Goal: Task Accomplishment & Management: Manage account settings

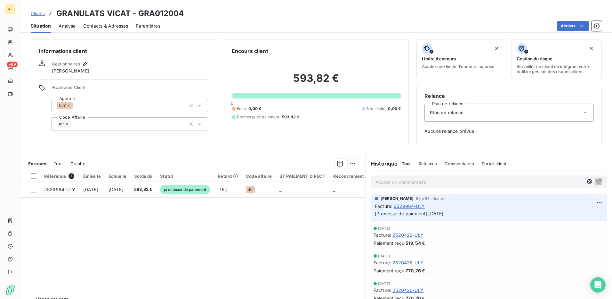
drag, startPoint x: 136, startPoint y: 56, endPoint x: 124, endPoint y: 58, distance: 12.4
click at [136, 56] on div "Informations client Gestionnaires François THEVENARD Propriétés Client Agence U…" at bounding box center [123, 92] width 185 height 106
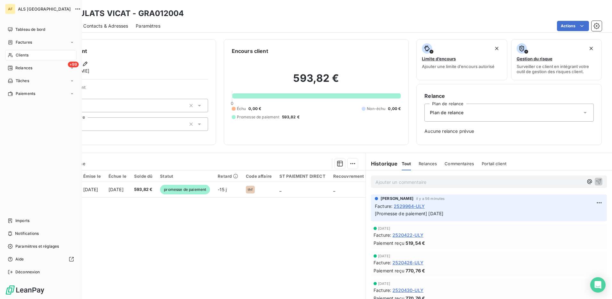
click at [23, 57] on span "Clients" at bounding box center [22, 55] width 13 height 6
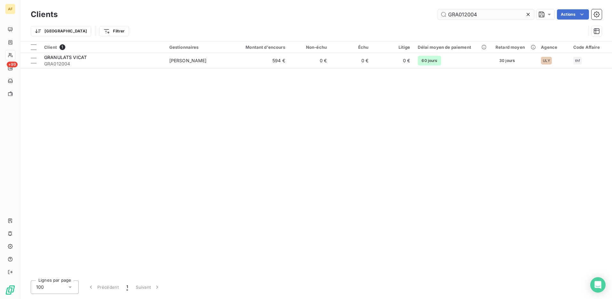
click at [461, 14] on input "GRA012004" at bounding box center [486, 14] width 96 height 10
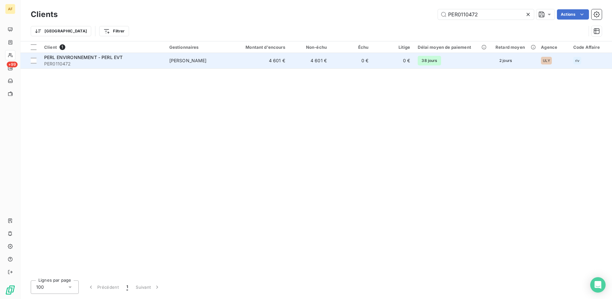
type input "PER0110472"
click at [72, 56] on span "PERL ENVIRONNEMENT - PERL EVT" at bounding box center [83, 56] width 78 height 5
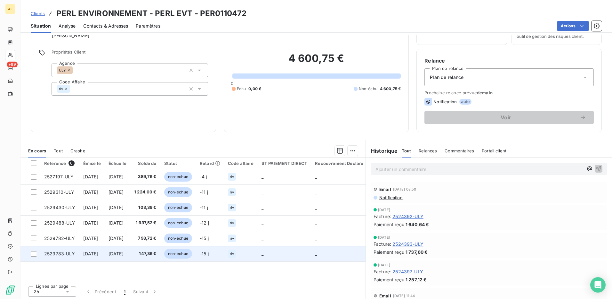
scroll to position [37, 0]
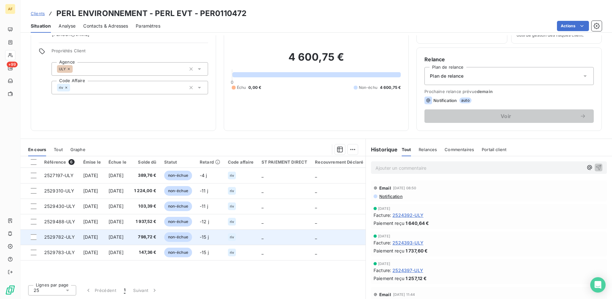
click at [84, 238] on span "29 sept. 2025" at bounding box center [90, 236] width 15 height 5
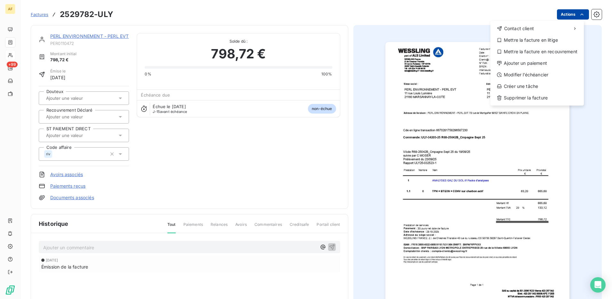
click at [563, 12] on html "AF +99 Factures 2529782-ULY Actions Contact client Mettre la facture en litige …" at bounding box center [306, 149] width 612 height 299
click at [550, 77] on div "Modifier l’échéancier" at bounding box center [537, 75] width 88 height 10
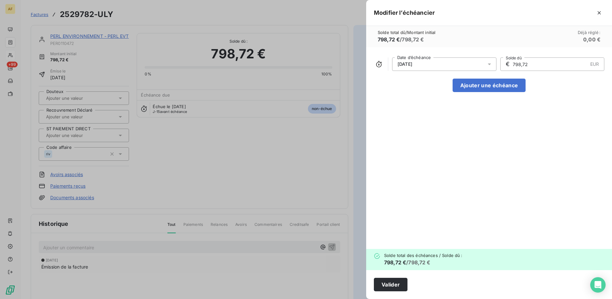
click at [492, 64] on icon at bounding box center [490, 64] width 6 height 6
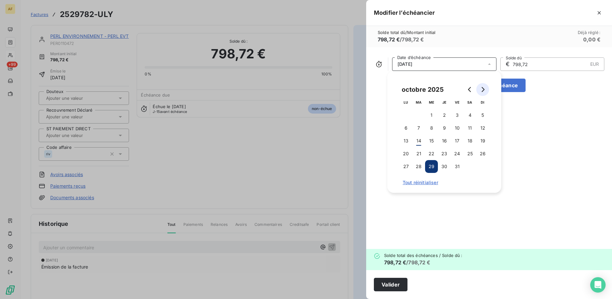
click at [482, 89] on icon "Go to next month" at bounding box center [482, 89] width 5 height 5
click at [446, 143] on button "13" at bounding box center [444, 140] width 13 height 13
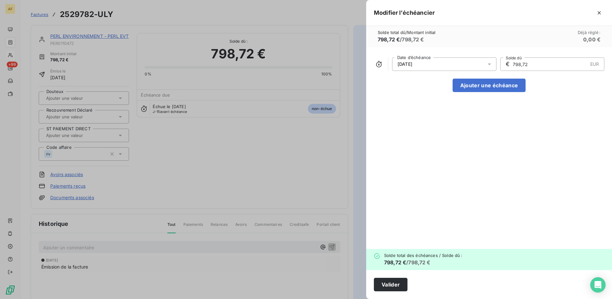
click at [552, 160] on div "13/11/2025 Date d’échéance € 798,72 EUR Solde dû Ajouter une échéance" at bounding box center [489, 147] width 246 height 201
click at [393, 286] on button "Valider" at bounding box center [391, 283] width 34 height 13
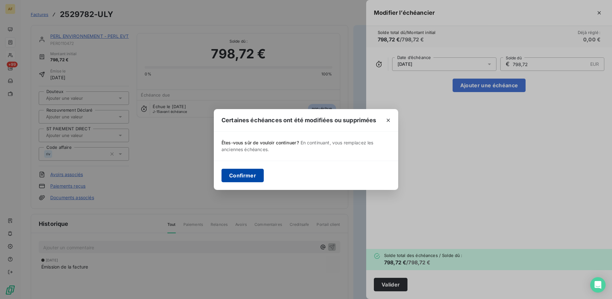
click at [239, 176] on button "Confirmer" at bounding box center [243, 174] width 42 height 13
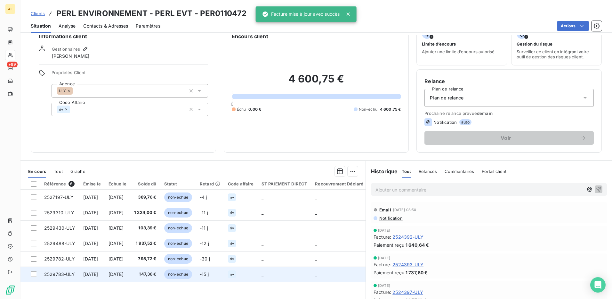
scroll to position [37, 0]
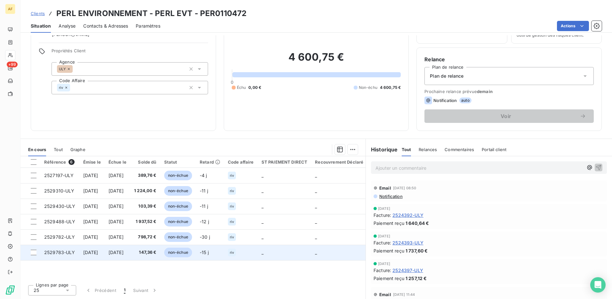
click at [98, 251] on span "29 sept. 2025" at bounding box center [90, 251] width 15 height 5
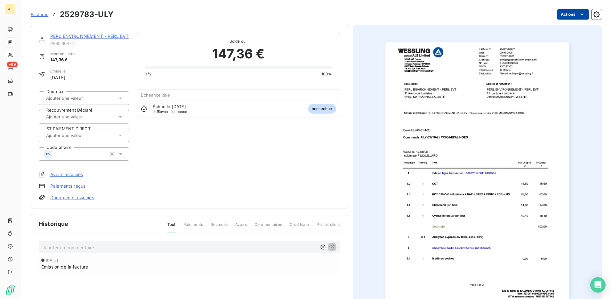
click at [560, 13] on html "AF +99 Factures 2529783-ULY Actions PERL ENVIRONNEMENT - PERL EVT PER0110472 Mo…" at bounding box center [306, 149] width 612 height 299
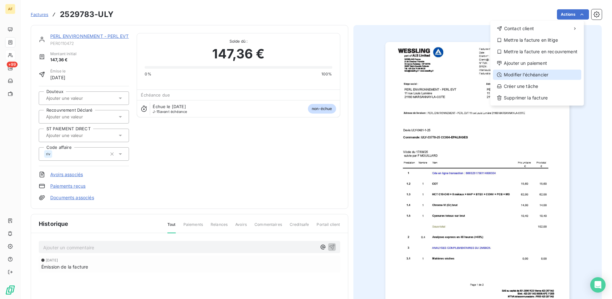
click at [518, 75] on div "Modifier l’échéancier" at bounding box center [537, 75] width 88 height 10
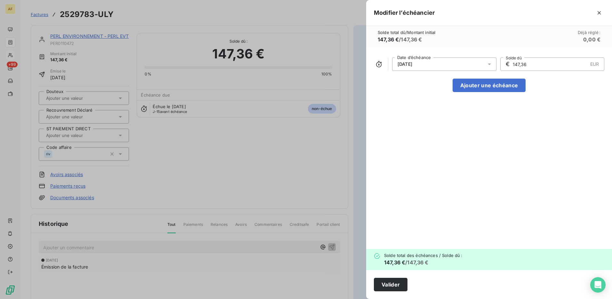
click at [438, 62] on div "29/10/2025" at bounding box center [444, 63] width 104 height 13
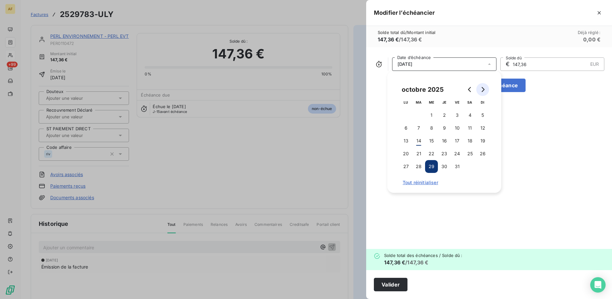
click at [480, 92] on button "Go to next month" at bounding box center [483, 89] width 13 height 13
click at [446, 142] on button "13" at bounding box center [444, 140] width 13 height 13
click at [396, 283] on button "Valider" at bounding box center [391, 283] width 34 height 13
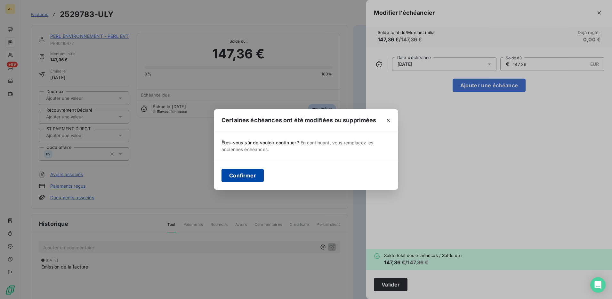
click at [234, 178] on button "Confirmer" at bounding box center [243, 174] width 42 height 13
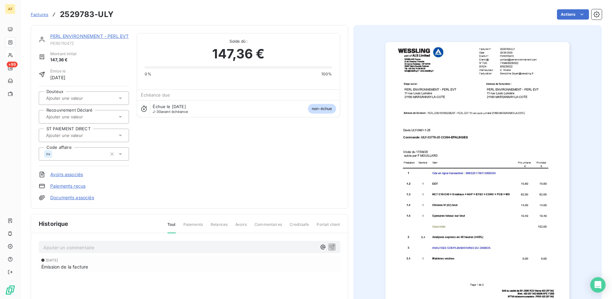
click at [153, 9] on div "Factures 2529783-ULY Actions" at bounding box center [316, 14] width 571 height 13
click at [166, 15] on div "Actions" at bounding box center [361, 14] width 481 height 10
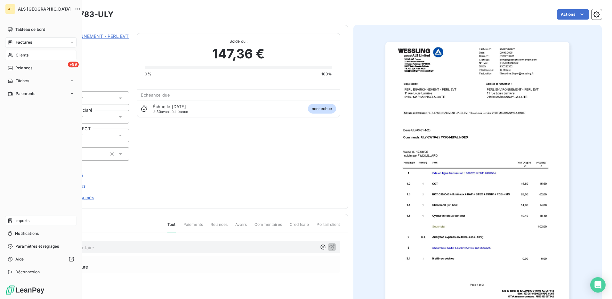
click at [22, 221] on span "Imports" at bounding box center [22, 220] width 14 height 6
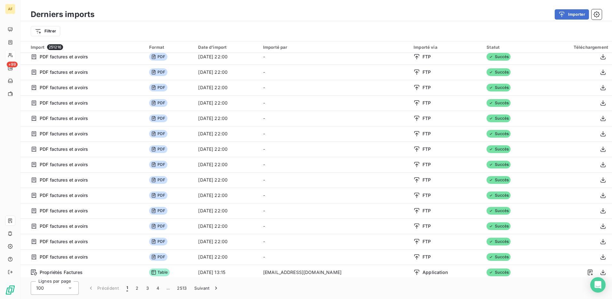
scroll to position [577, 0]
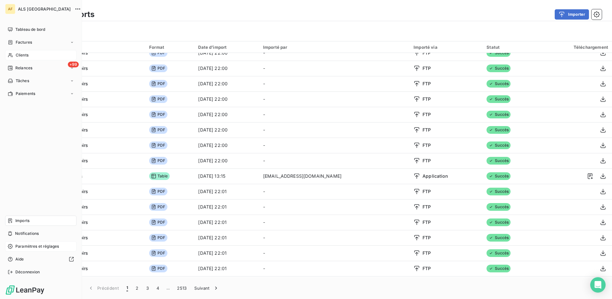
click at [27, 245] on span "Paramètres et réglages" at bounding box center [37, 246] width 44 height 6
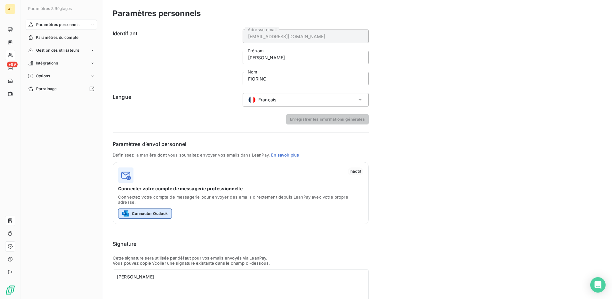
click at [154, 209] on button "Connecter Outlook" at bounding box center [145, 213] width 54 height 10
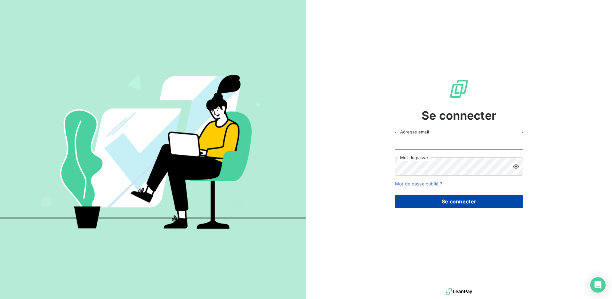
type input "[EMAIL_ADDRESS][DOMAIN_NAME]"
click at [463, 205] on button "Se connecter" at bounding box center [459, 200] width 128 height 13
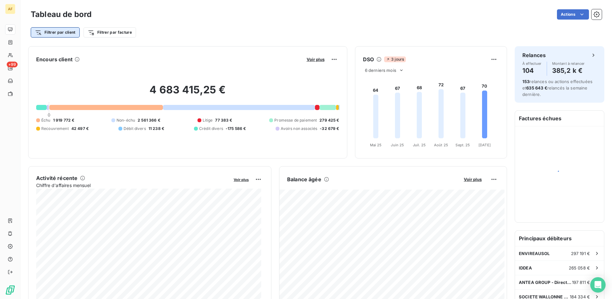
click at [62, 32] on html "AF +99 Tableau de bord Actions Filtrer par client Filtrer par facture Encours c…" at bounding box center [306, 149] width 612 height 299
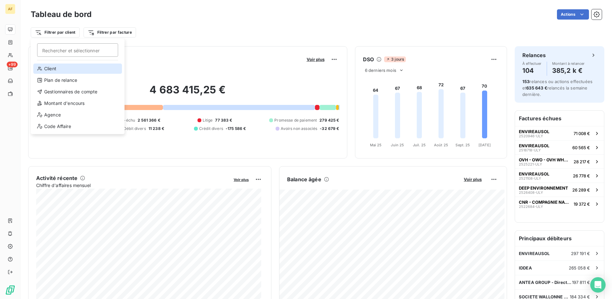
click at [55, 69] on div "Client" at bounding box center [77, 68] width 89 height 10
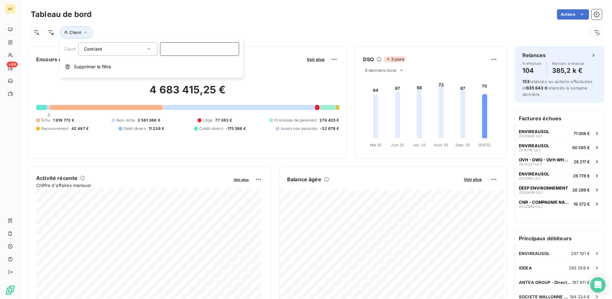
click at [196, 53] on input at bounding box center [199, 48] width 79 height 13
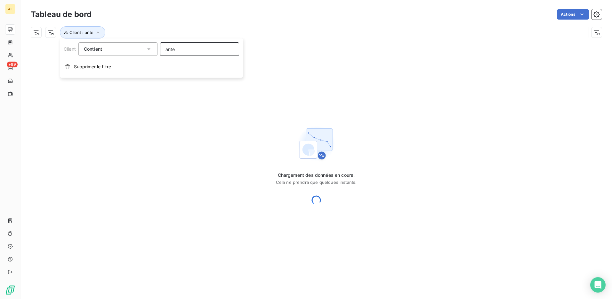
type input "antea"
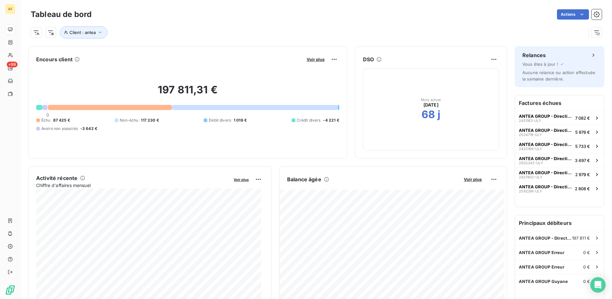
click at [289, 12] on div "Actions" at bounding box center [350, 14] width 503 height 10
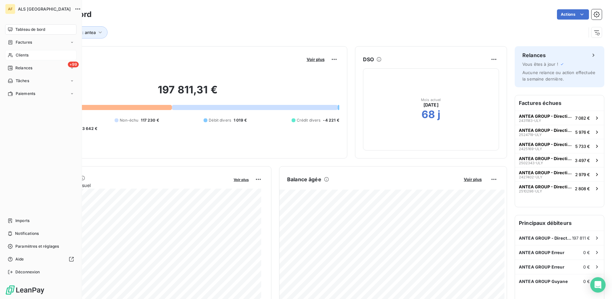
click at [20, 56] on span "Clients" at bounding box center [22, 55] width 13 height 6
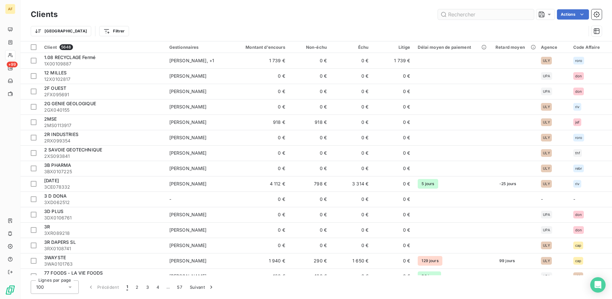
click at [459, 17] on input "text" at bounding box center [486, 14] width 96 height 10
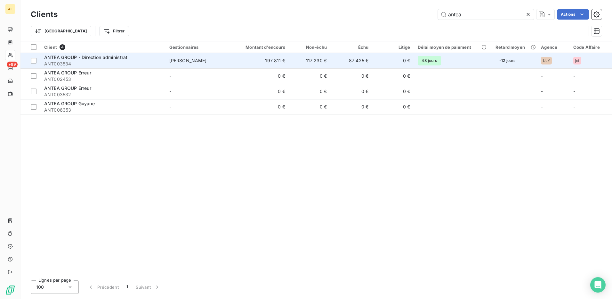
type input "antea"
click at [362, 60] on td "87 425 €" at bounding box center [352, 60] width 42 height 15
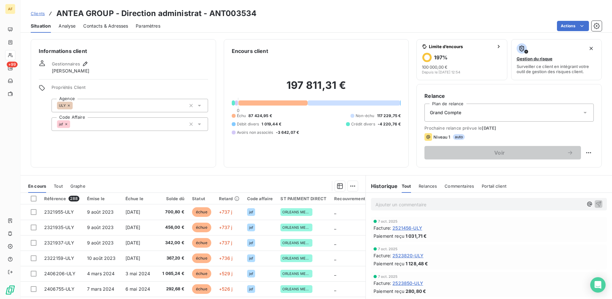
click at [65, 27] on span "Analyse" at bounding box center [67, 26] width 17 height 6
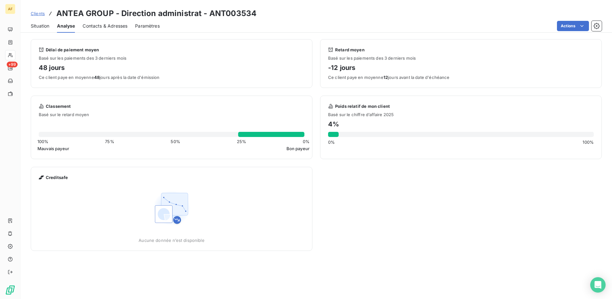
click at [585, 28] on html "AF +99 Clients ANTEA GROUP - Direction administrat - ANT003534 Situation Analys…" at bounding box center [306, 149] width 612 height 299
drag, startPoint x: 217, startPoint y: 66, endPoint x: 106, endPoint y: 62, distance: 111.5
click at [216, 66] on h4 "48 jours" at bounding box center [172, 67] width 266 height 10
click at [35, 23] on span "Situation" at bounding box center [40, 26] width 19 height 6
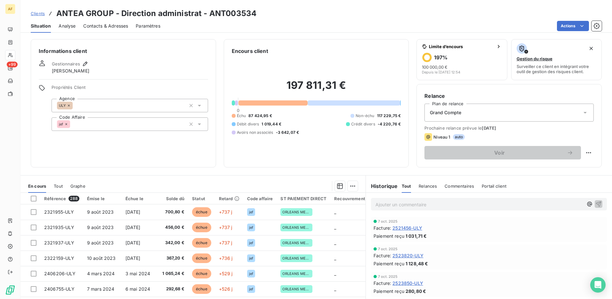
click at [162, 59] on div "Informations client Gestionnaires Frédéric JEAMPIERRE Propriétés Client Agence …" at bounding box center [123, 103] width 185 height 128
click at [145, 25] on span "Paramètres" at bounding box center [148, 26] width 25 height 6
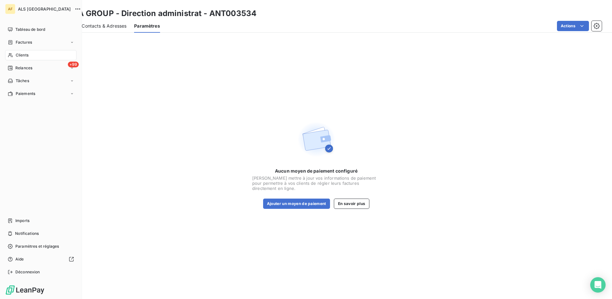
click at [22, 55] on span "Clients" at bounding box center [22, 55] width 13 height 6
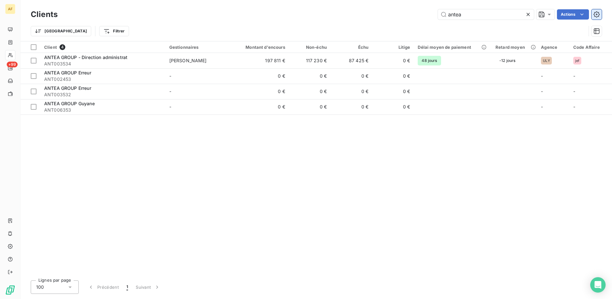
click at [597, 16] on icon "button" at bounding box center [597, 14] width 6 height 6
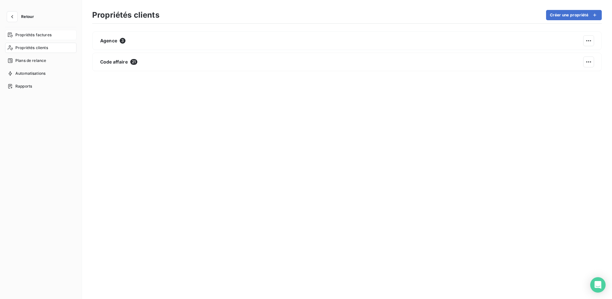
click at [36, 36] on span "Propriétés factures" at bounding box center [33, 35] width 36 height 6
click at [12, 15] on icon "button" at bounding box center [12, 16] width 6 height 6
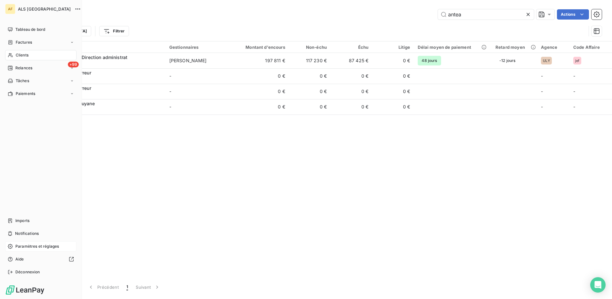
click at [28, 246] on span "Paramètres et réglages" at bounding box center [37, 246] width 44 height 6
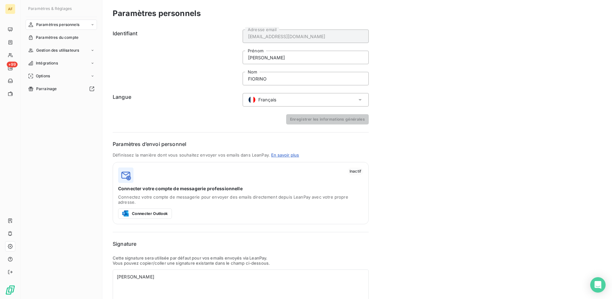
click at [199, 71] on h6 "Identifiant" at bounding box center [176, 57] width 126 height 56
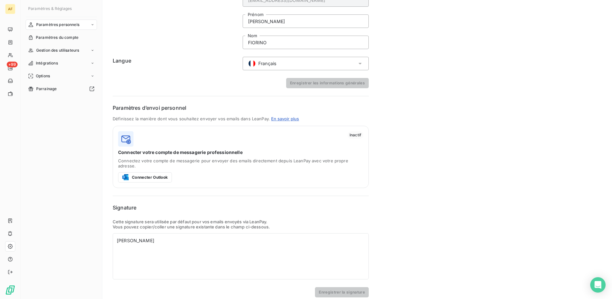
scroll to position [37, 0]
click at [151, 172] on button "Connecter Outlook" at bounding box center [145, 176] width 54 height 10
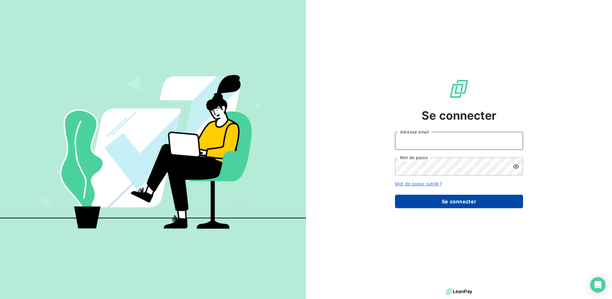
type input "[EMAIL_ADDRESS][DOMAIN_NAME]"
click at [427, 204] on button "Se connecter" at bounding box center [459, 200] width 128 height 13
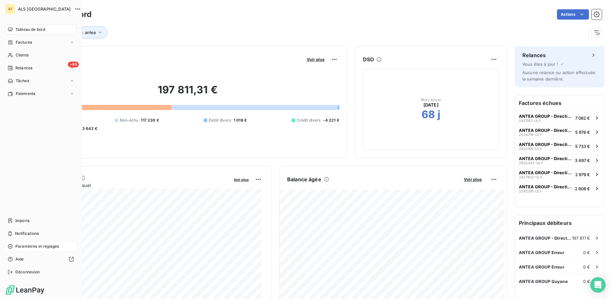
click at [26, 244] on span "Paramètres et réglages" at bounding box center [37, 246] width 44 height 6
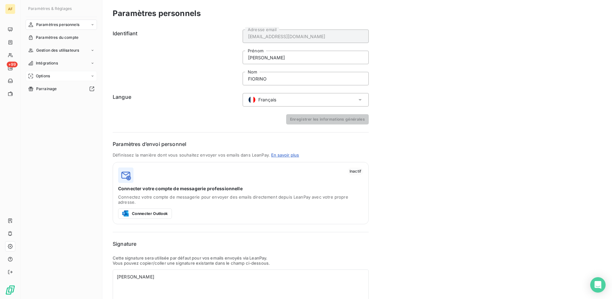
click at [50, 75] on div "Options" at bounding box center [61, 76] width 71 height 10
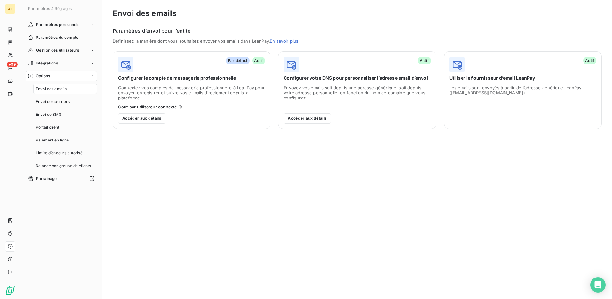
drag, startPoint x: 60, startPoint y: 61, endPoint x: 66, endPoint y: 75, distance: 15.6
click at [60, 61] on div "Intégrations" at bounding box center [61, 63] width 71 height 10
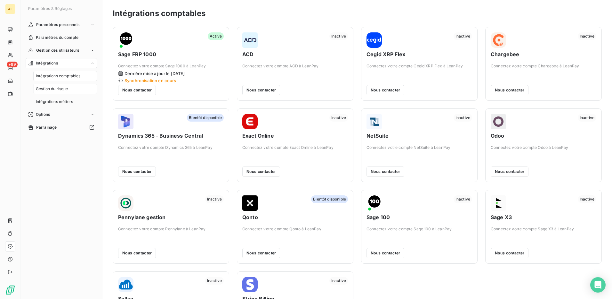
click at [58, 88] on span "Gestion du risque" at bounding box center [52, 89] width 32 height 6
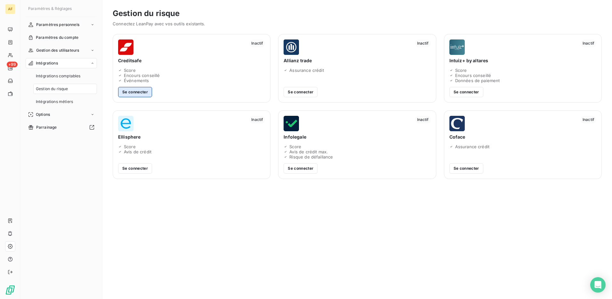
click at [130, 91] on button "Se connecter" at bounding box center [135, 92] width 34 height 10
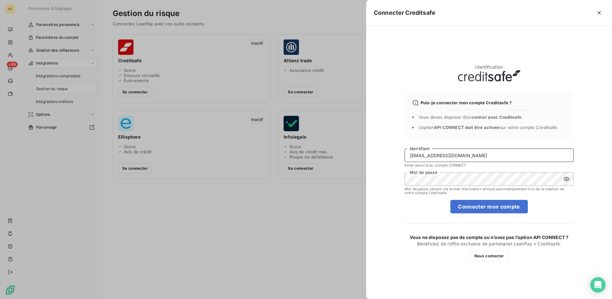
click at [494, 159] on input "[EMAIL_ADDRESS][DOMAIN_NAME]" at bounding box center [489, 154] width 169 height 13
drag, startPoint x: 488, startPoint y: 154, endPoint x: 394, endPoint y: 150, distance: 94.3
click at [394, 150] on div "Identification Puis-je connecter mon compte Creditsafe ? Vous devez disposer d’…" at bounding box center [489, 162] width 246 height 273
drag, startPoint x: 430, startPoint y: 157, endPoint x: 379, endPoint y: 148, distance: 52.0
click at [379, 148] on div "Identification Puis-je connecter mon compte Creditsafe ? Vous devez disposer d’…" at bounding box center [489, 162] width 246 height 273
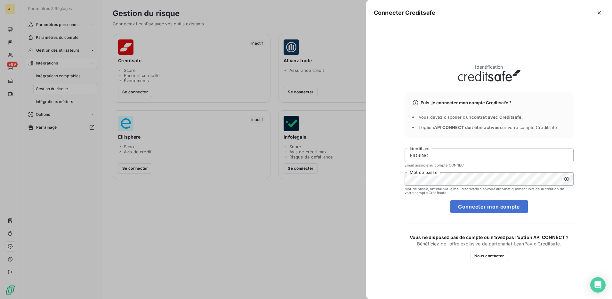
type input "B"
click at [326, 298] on div "Connecter Creditsafe Identification Puis-je connecter mon compte Creditsafe ? V…" at bounding box center [306, 299] width 612 height 0
click at [568, 179] on icon at bounding box center [567, 179] width 6 height 6
click at [509, 209] on button "Connecter mon compte" at bounding box center [489, 206] width 77 height 13
drag, startPoint x: 486, startPoint y: 156, endPoint x: 290, endPoint y: 165, distance: 196.6
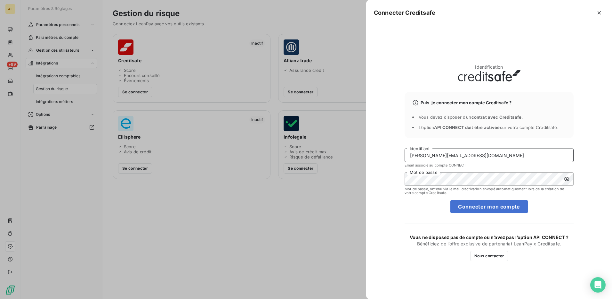
click at [290, 298] on div "Connecter Creditsafe Identification Puis-je connecter mon compte Creditsafe ? V…" at bounding box center [306, 299] width 612 height 0
paste input "!Klm979papa"
type input "!Klm979papa"
drag, startPoint x: 446, startPoint y: 153, endPoint x: 303, endPoint y: 153, distance: 142.9
click at [305, 298] on div "Connecter Creditsafe Identification Puis-je connecter mon compte Creditsafe ? V…" at bounding box center [306, 299] width 612 height 0
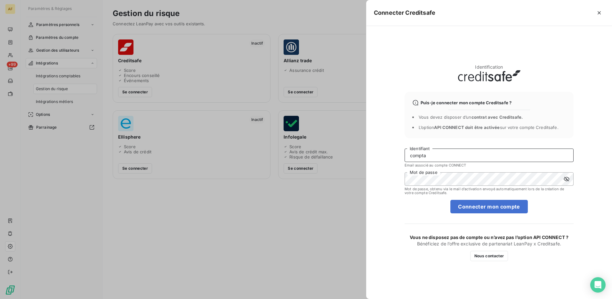
drag, startPoint x: 444, startPoint y: 156, endPoint x: 369, endPoint y: 160, distance: 75.1
click at [371, 162] on div "Identification Puis-je connecter mon compte Creditsafe ? Vous devez disposer d’…" at bounding box center [489, 162] width 246 height 273
type input "beatrice.fiorino@alsglobal.com"
click at [483, 206] on button "Connecter mon compte" at bounding box center [489, 206] width 77 height 13
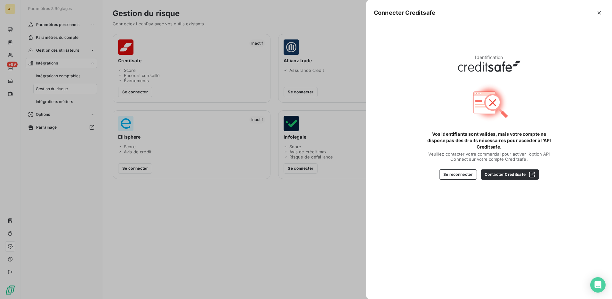
click at [56, 23] on div at bounding box center [306, 149] width 612 height 299
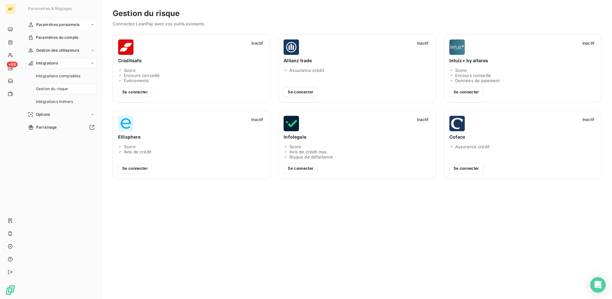
click at [57, 23] on span "Paramètres personnels" at bounding box center [57, 25] width 43 height 6
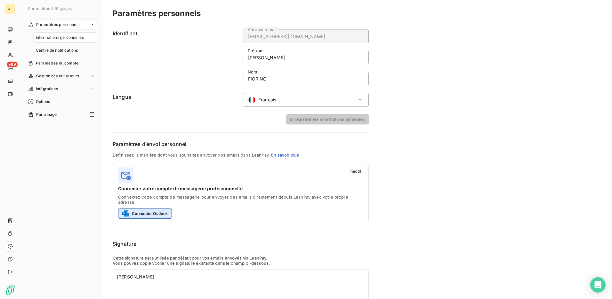
click at [156, 209] on button "Connecter Outlook" at bounding box center [145, 213] width 54 height 10
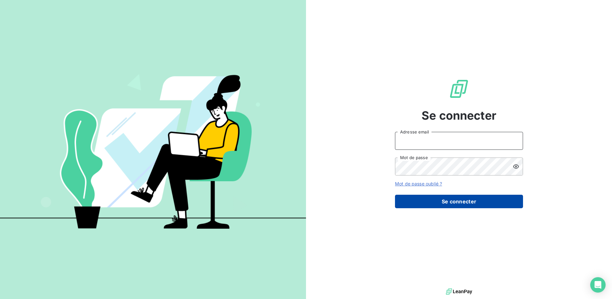
type input "[PERSON_NAME][EMAIL_ADDRESS][PERSON_NAME][DOMAIN_NAME]"
click at [498, 204] on button "Se connecter" at bounding box center [459, 200] width 128 height 13
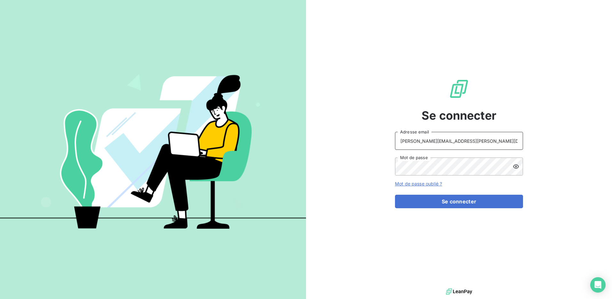
click at [480, 141] on input "[PERSON_NAME][EMAIL_ADDRESS][PERSON_NAME][DOMAIN_NAME]" at bounding box center [459, 141] width 128 height 18
type input "[EMAIL_ADDRESS][DOMAIN_NAME]"
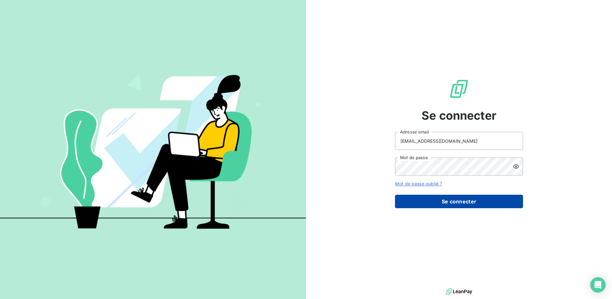
click at [439, 199] on button "Se connecter" at bounding box center [459, 200] width 128 height 13
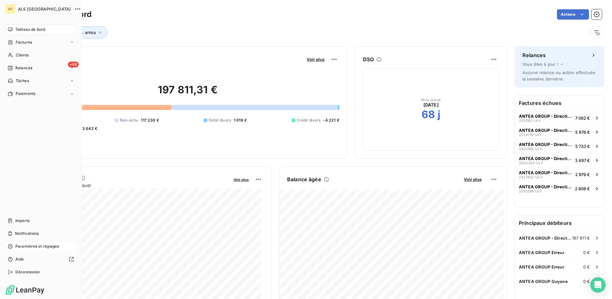
click at [41, 247] on span "Paramètres et réglages" at bounding box center [37, 246] width 44 height 6
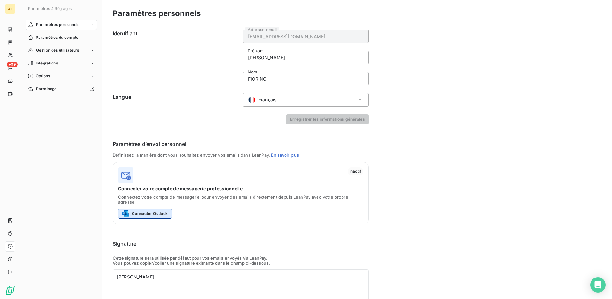
click at [150, 209] on button "Connecter Outlook" at bounding box center [145, 213] width 54 height 10
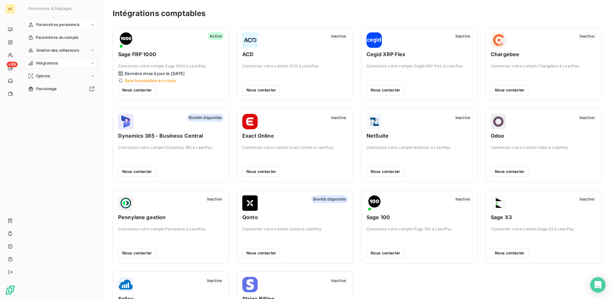
click at [57, 23] on span "Paramètres personnels" at bounding box center [57, 25] width 43 height 6
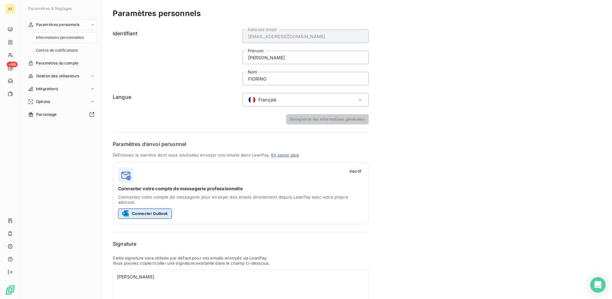
click at [150, 208] on button "Connecter Outlook" at bounding box center [145, 213] width 54 height 10
